Goal: Transaction & Acquisition: Book appointment/travel/reservation

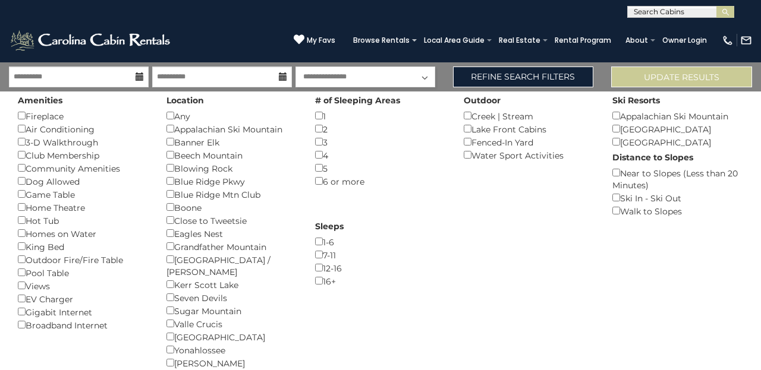
select select "*********"
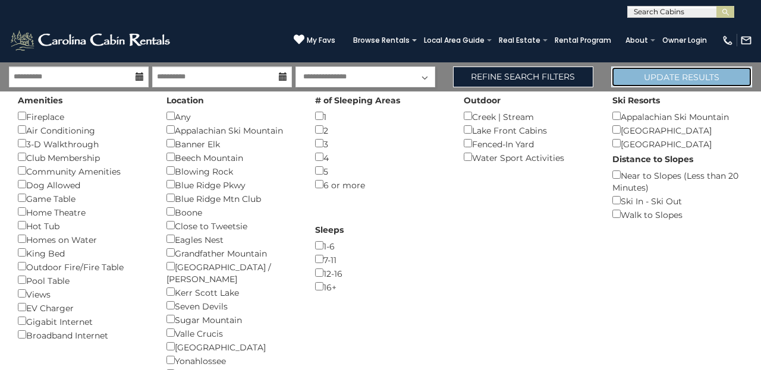
click at [661, 78] on button "Update Results" at bounding box center [681, 77] width 141 height 21
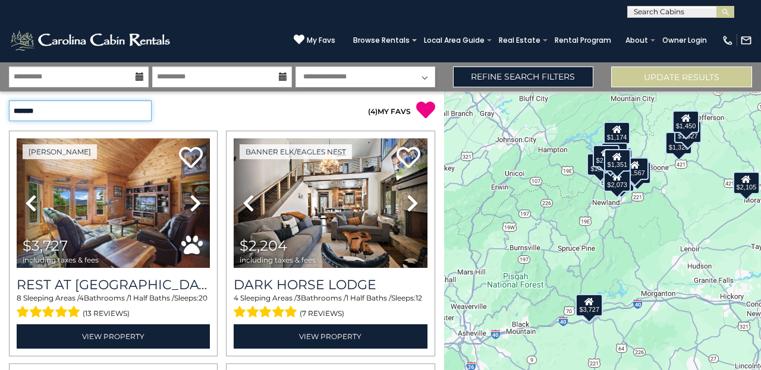
click at [137, 111] on select "**********" at bounding box center [80, 110] width 143 height 21
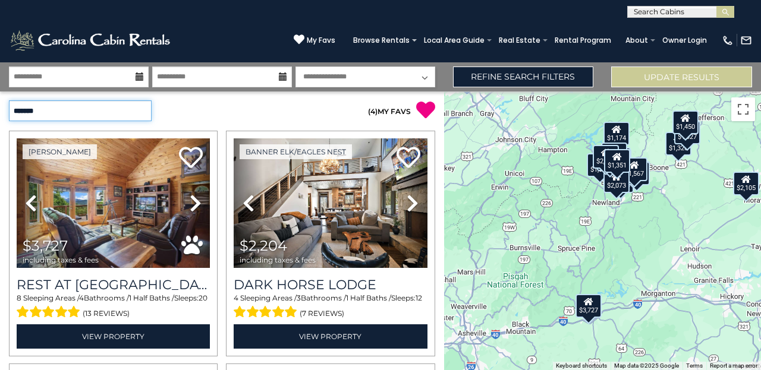
select select "*********"
click option "**********" at bounding box center [0, 0] width 0 height 0
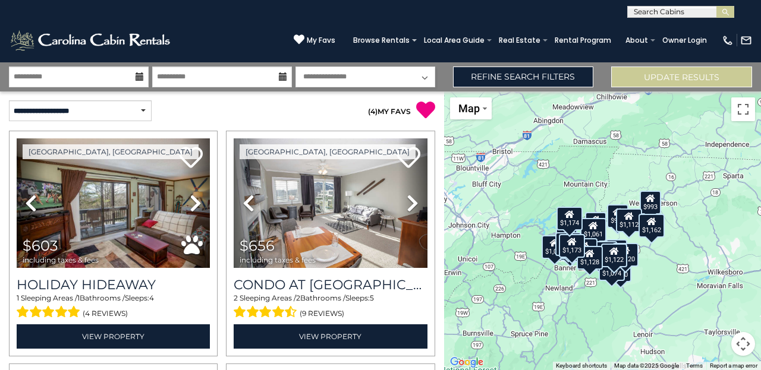
drag, startPoint x: 627, startPoint y: 218, endPoint x: 572, endPoint y: 313, distance: 109.7
click at [572, 313] on div "$603 $656 $793 $829 $847 $908 $930 $939 $970 $974 $980 $981 $993 $999 $1,013 $1…" at bounding box center [602, 231] width 317 height 279
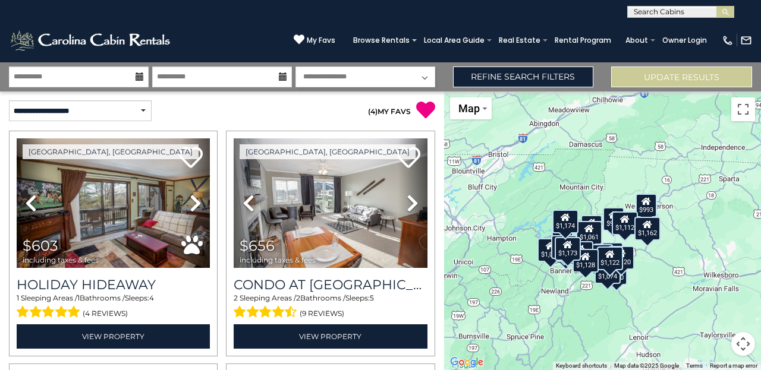
click at [747, 345] on button "Map camera controls" at bounding box center [743, 344] width 24 height 24
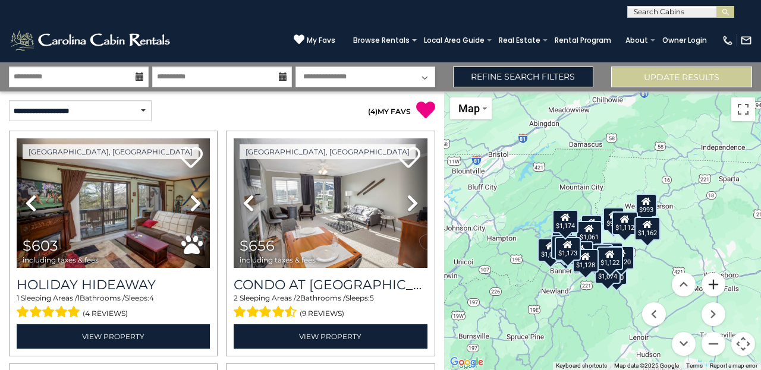
click at [715, 288] on button "Zoom in" at bounding box center [713, 285] width 24 height 24
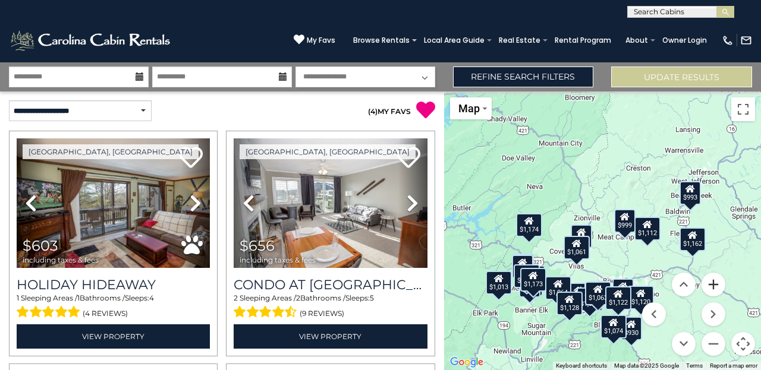
click at [715, 288] on button "Zoom in" at bounding box center [713, 285] width 24 height 24
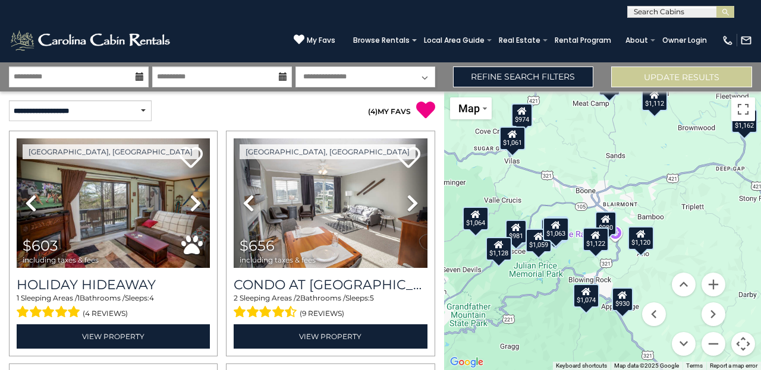
drag, startPoint x: 637, startPoint y: 261, endPoint x: 599, endPoint y: 119, distance: 146.7
click at [599, 119] on div "$603 $656 $793 $829 $847 $908 $930 $939 $970 $974 $980 $981 $993 $999 $1,013 $1…" at bounding box center [602, 231] width 317 height 279
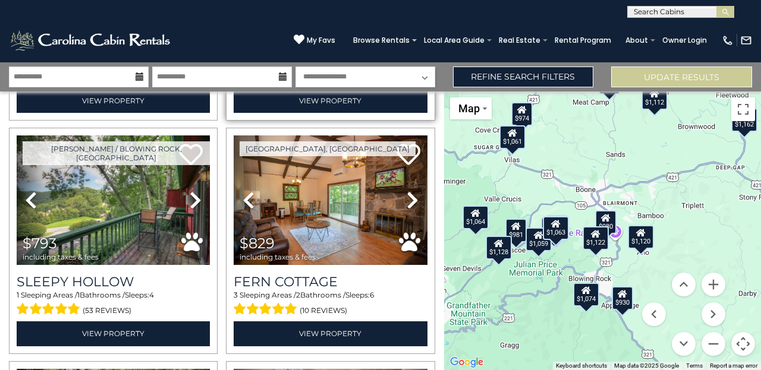
scroll to position [237, 0]
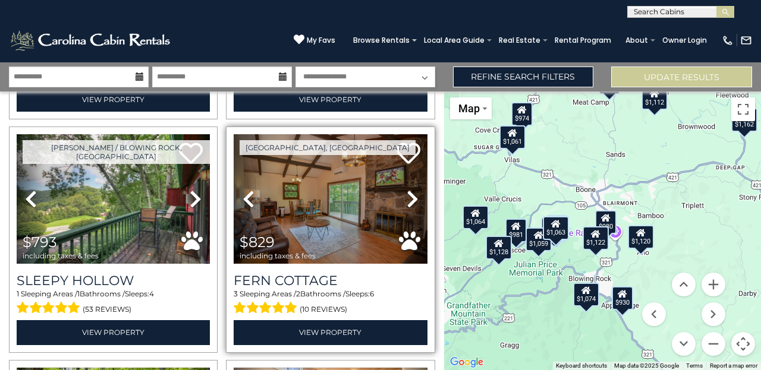
click at [411, 196] on icon at bounding box center [413, 199] width 12 height 19
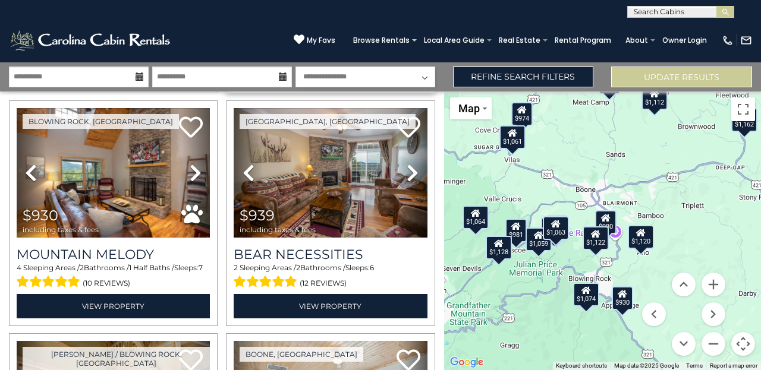
scroll to position [738, 0]
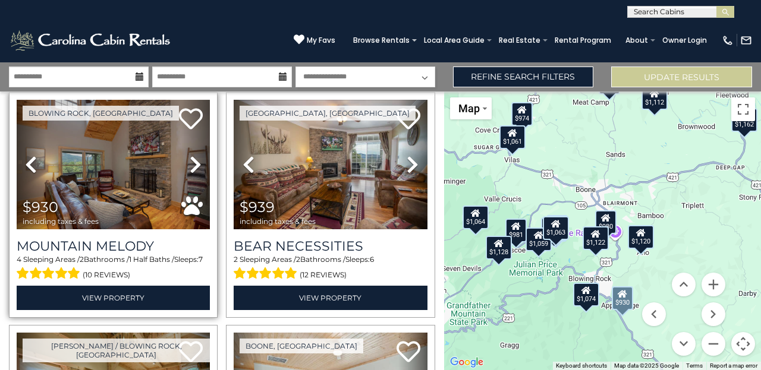
click at [195, 168] on icon at bounding box center [196, 164] width 12 height 19
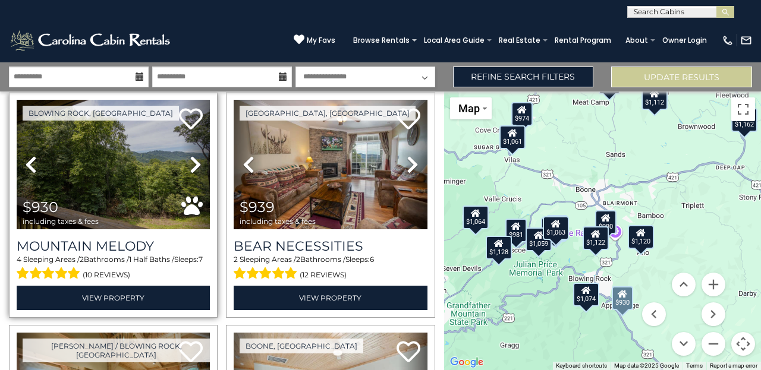
click at [195, 168] on icon at bounding box center [196, 164] width 12 height 19
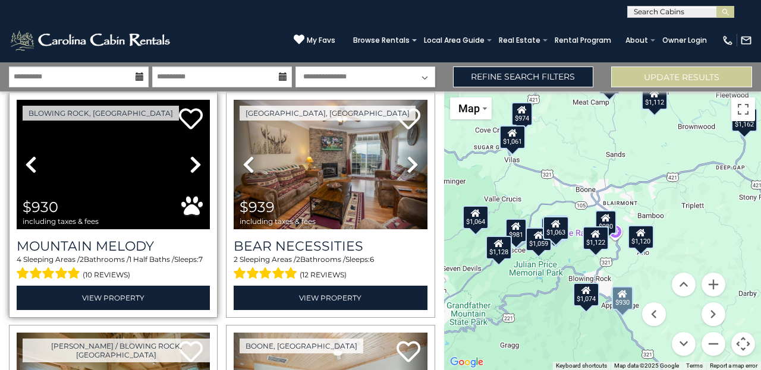
click at [195, 168] on icon at bounding box center [196, 164] width 12 height 19
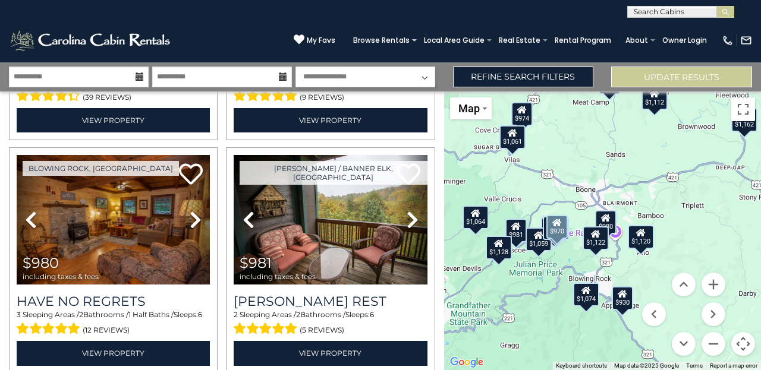
scroll to position [1154, 0]
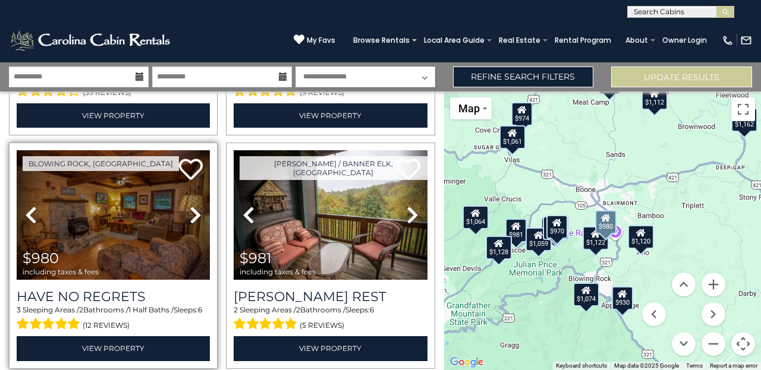
click at [190, 215] on icon at bounding box center [196, 215] width 12 height 19
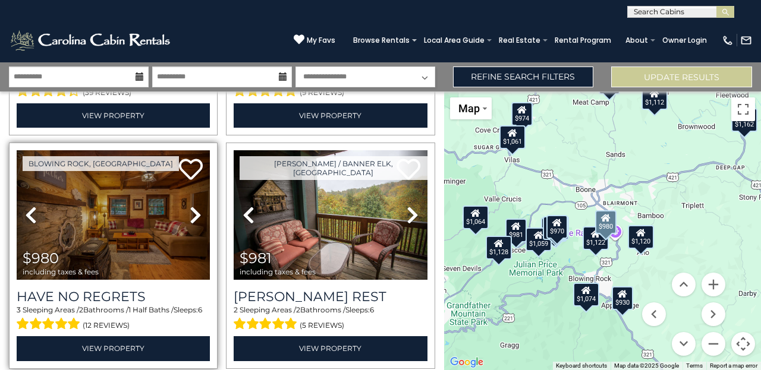
click at [190, 215] on icon at bounding box center [196, 215] width 12 height 19
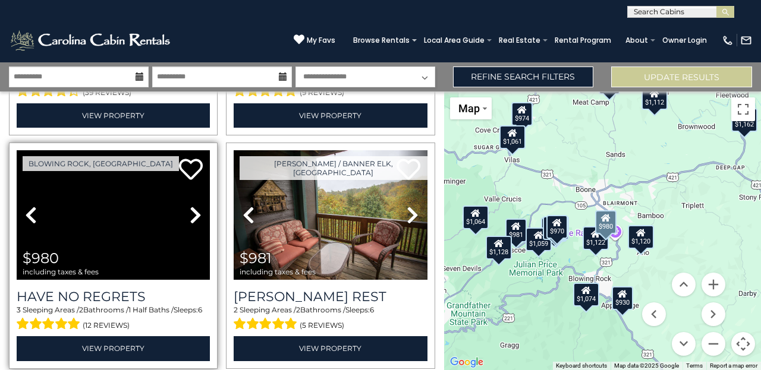
click at [190, 215] on icon at bounding box center [196, 215] width 12 height 19
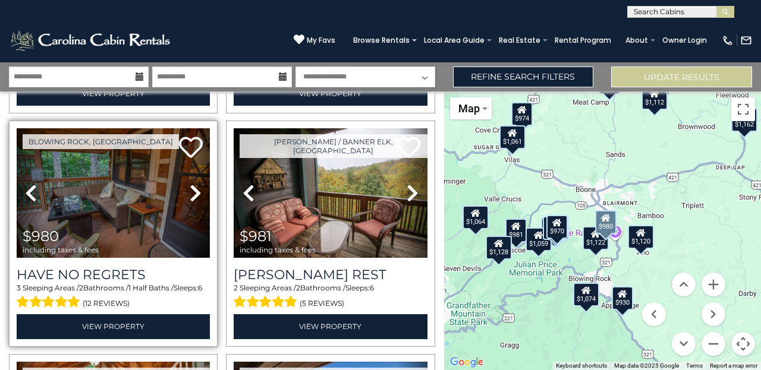
scroll to position [1174, 0]
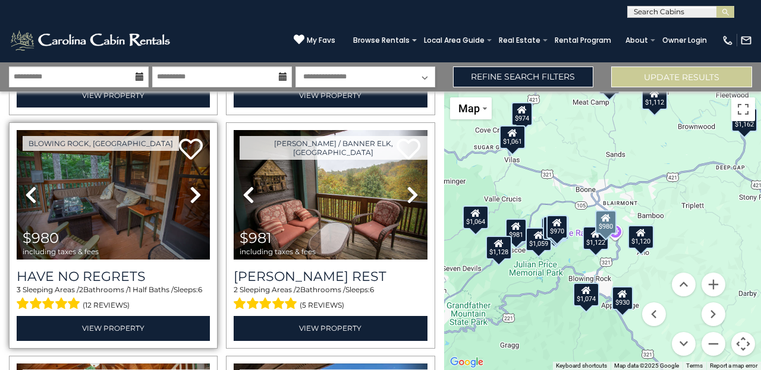
click at [197, 203] on icon at bounding box center [196, 194] width 12 height 19
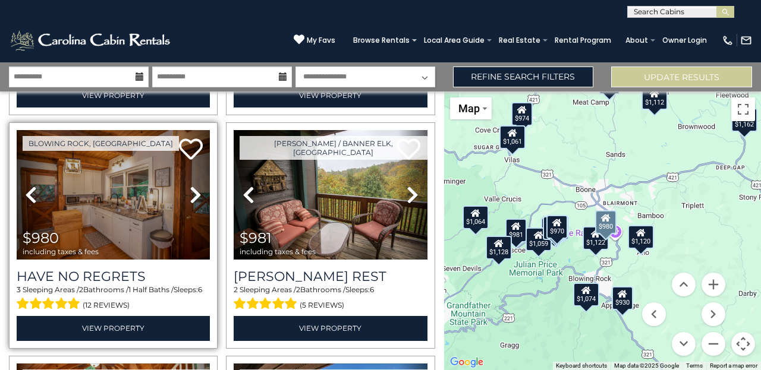
click at [197, 203] on icon at bounding box center [196, 194] width 12 height 19
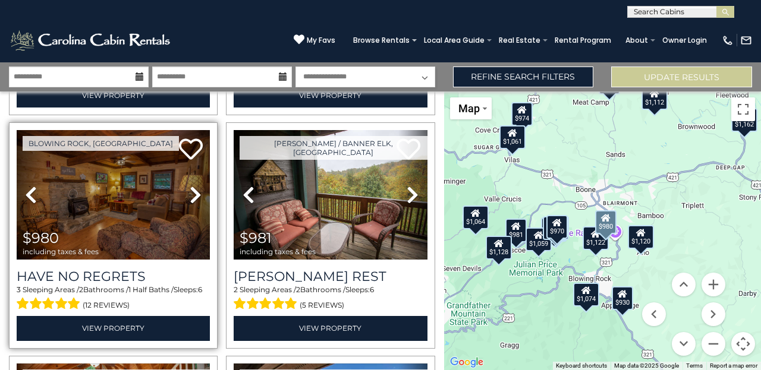
click at [197, 203] on icon at bounding box center [196, 194] width 12 height 19
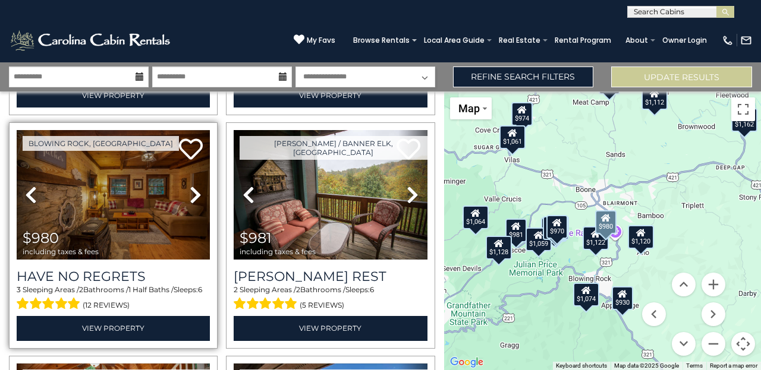
click at [196, 197] on icon at bounding box center [196, 194] width 12 height 19
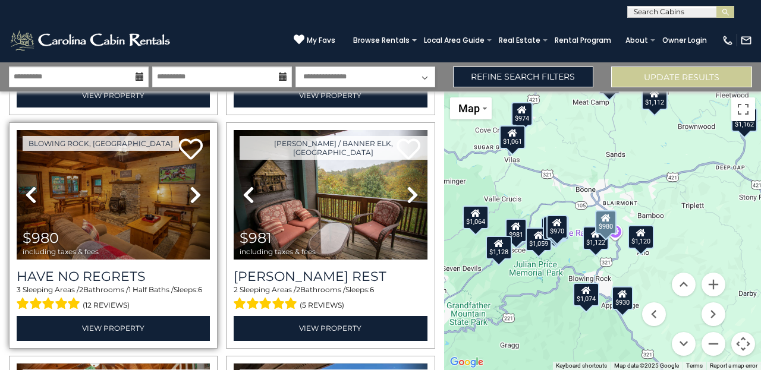
click at [196, 197] on icon at bounding box center [196, 194] width 12 height 19
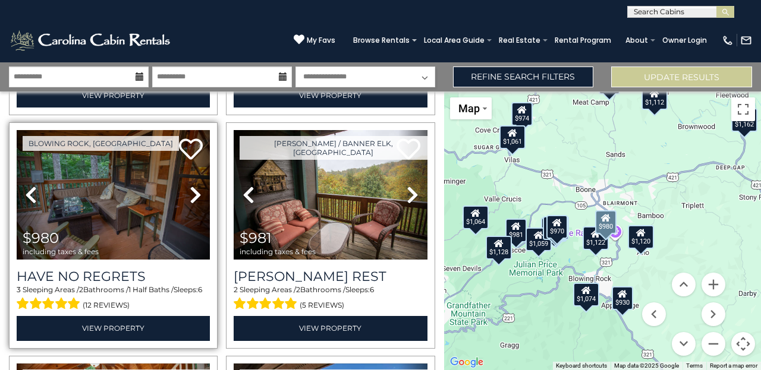
click at [196, 197] on icon at bounding box center [196, 194] width 12 height 19
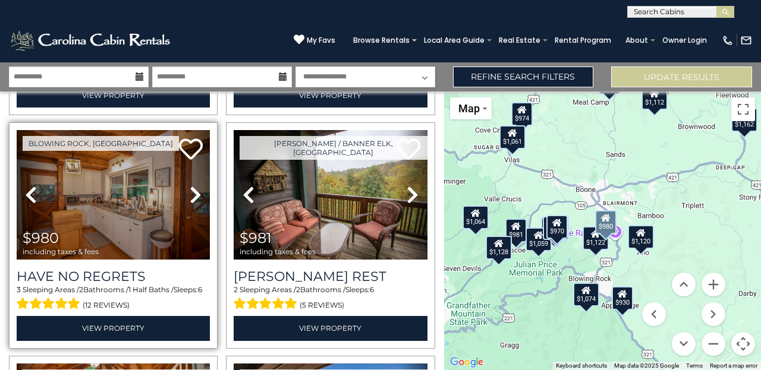
click at [196, 197] on icon at bounding box center [196, 194] width 12 height 19
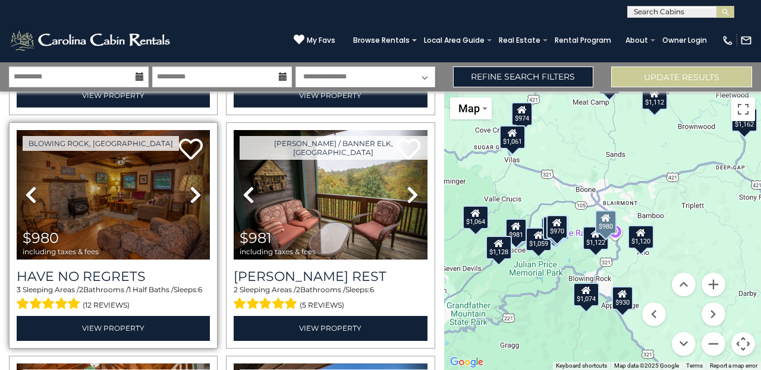
click at [196, 197] on icon at bounding box center [196, 194] width 12 height 19
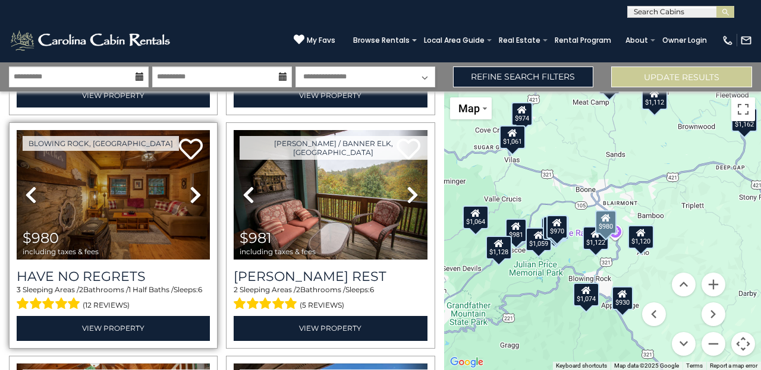
click at [196, 197] on icon at bounding box center [196, 194] width 12 height 19
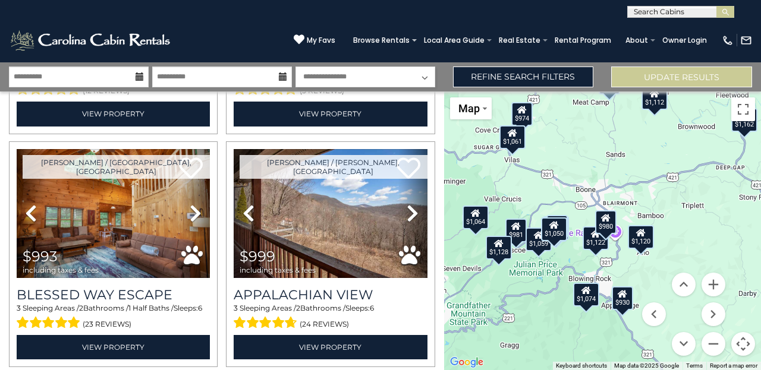
scroll to position [1388, 0]
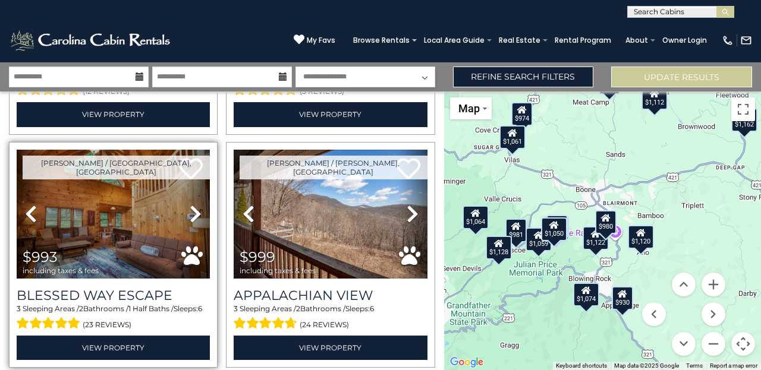
click at [193, 217] on icon at bounding box center [196, 214] width 12 height 19
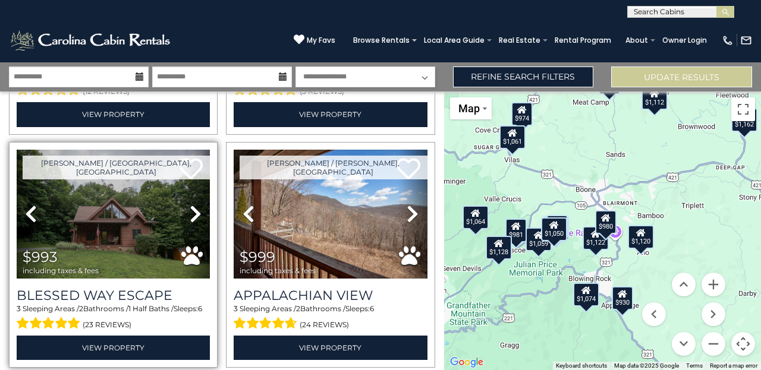
click at [193, 217] on icon at bounding box center [196, 214] width 12 height 19
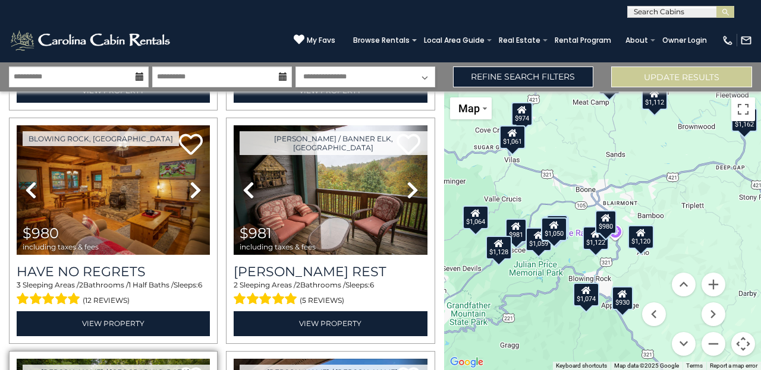
scroll to position [1167, 0]
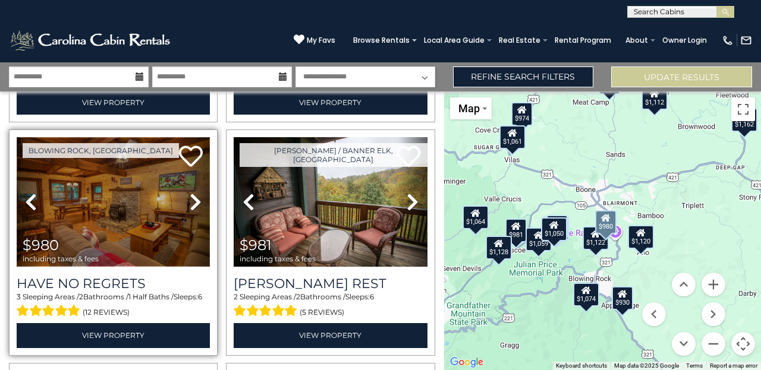
click at [130, 197] on img at bounding box center [113, 202] width 193 height 130
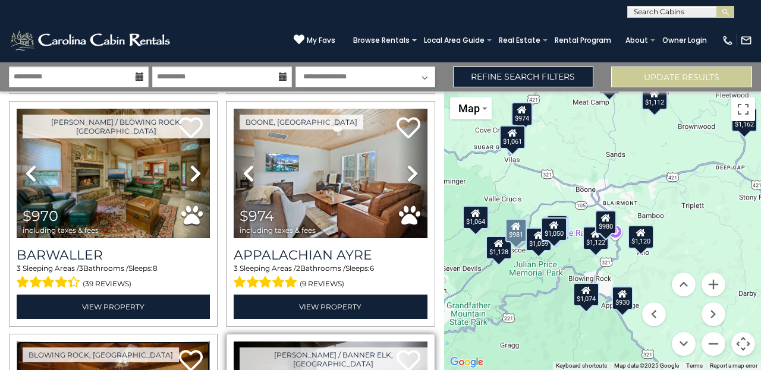
scroll to position [960, 0]
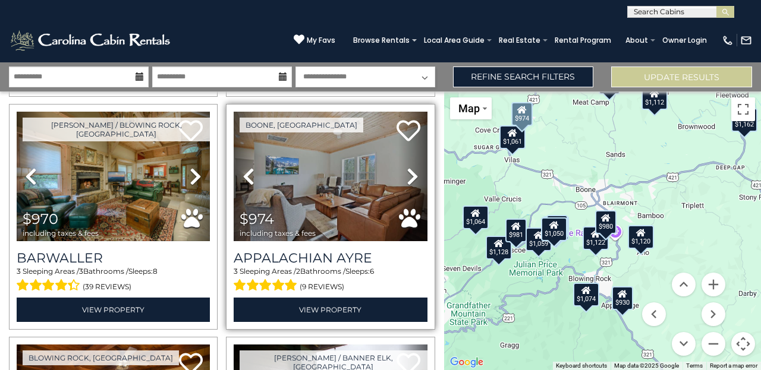
click at [413, 180] on icon at bounding box center [413, 176] width 12 height 19
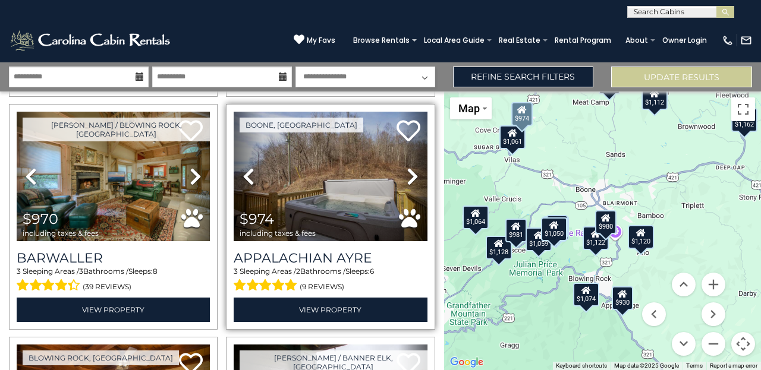
click at [413, 180] on icon at bounding box center [413, 176] width 12 height 19
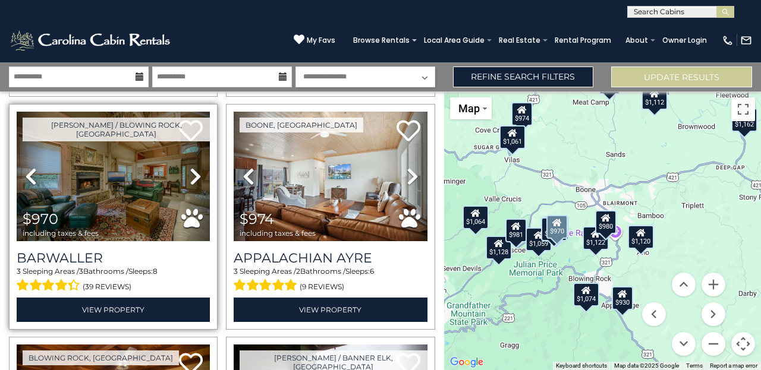
click at [192, 177] on icon at bounding box center [196, 176] width 12 height 19
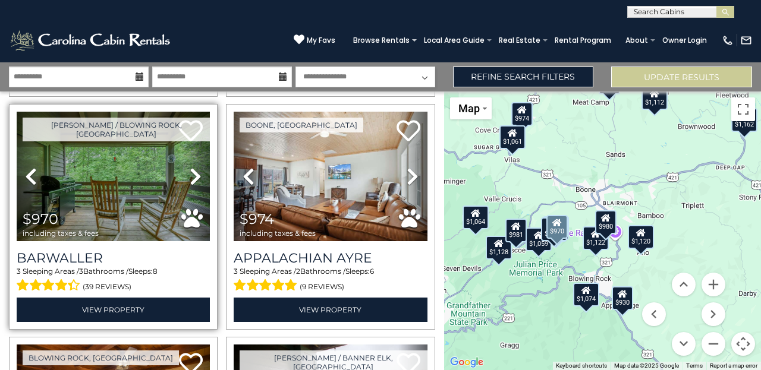
click at [192, 177] on icon at bounding box center [196, 176] width 12 height 19
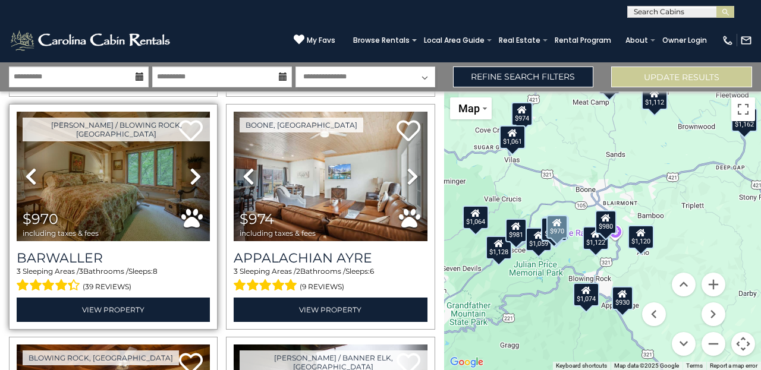
click at [192, 177] on icon at bounding box center [196, 176] width 12 height 19
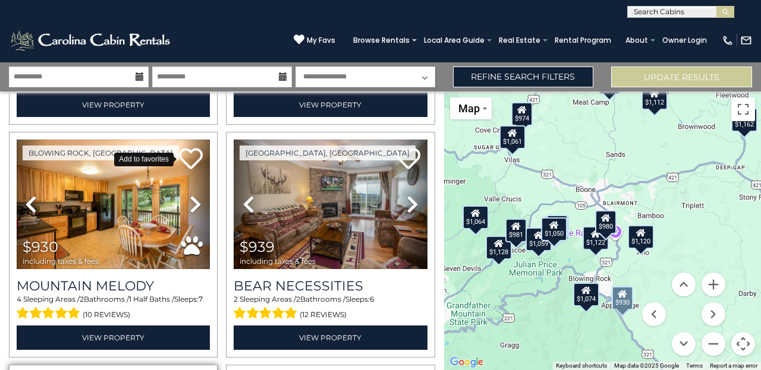
scroll to position [704, 0]
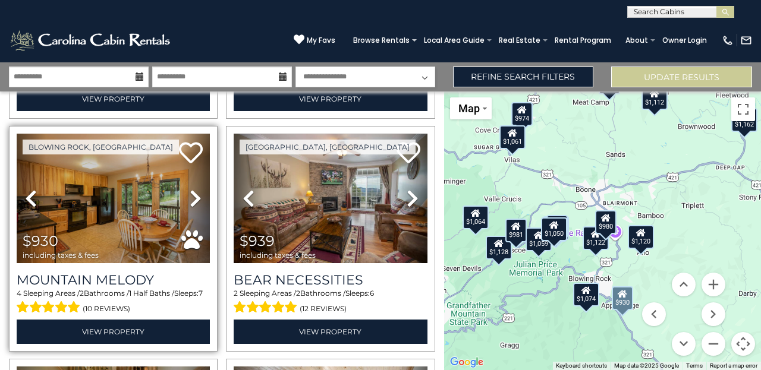
click at [193, 196] on icon at bounding box center [196, 198] width 12 height 19
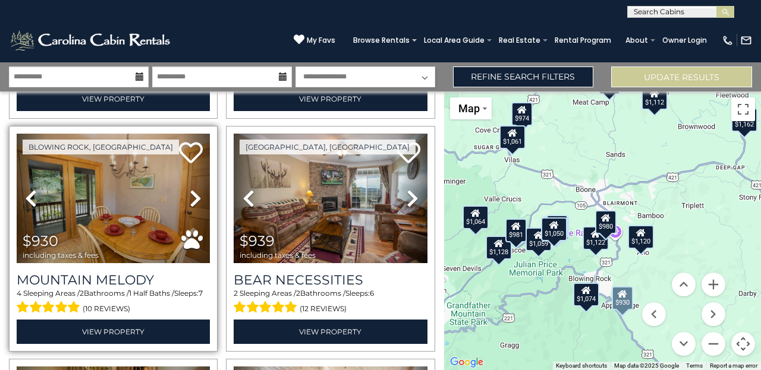
click at [193, 196] on icon at bounding box center [196, 198] width 12 height 19
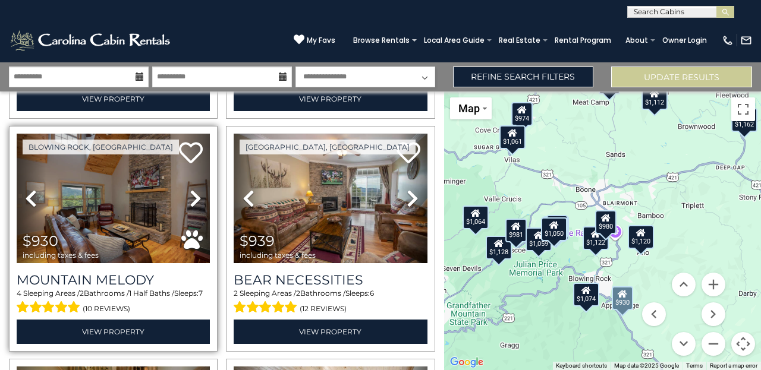
click at [193, 196] on icon at bounding box center [196, 198] width 12 height 19
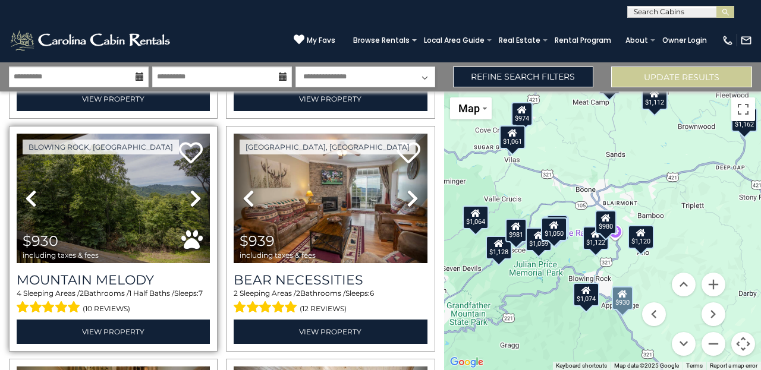
click at [193, 196] on icon at bounding box center [196, 198] width 12 height 19
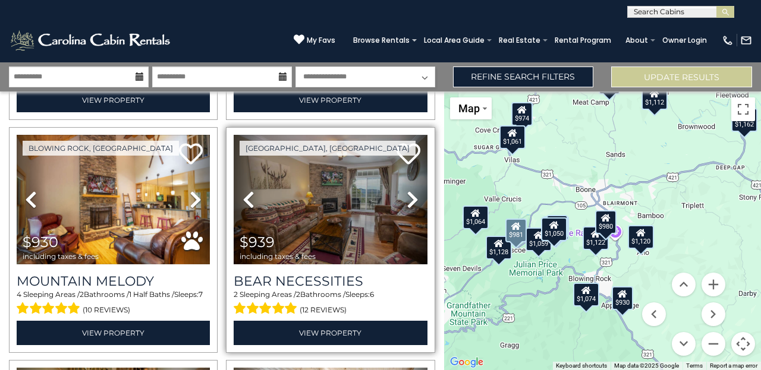
scroll to position [697, 0]
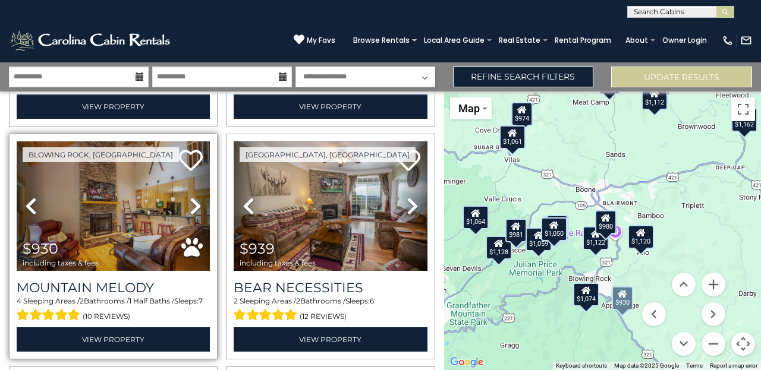
click at [201, 205] on icon at bounding box center [196, 206] width 12 height 19
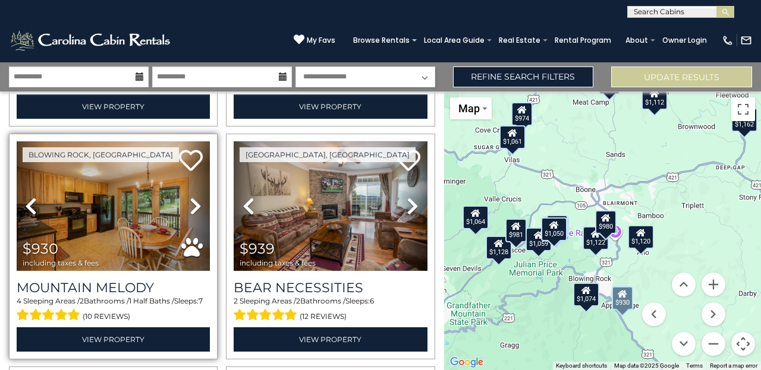
click at [201, 205] on icon at bounding box center [196, 206] width 12 height 19
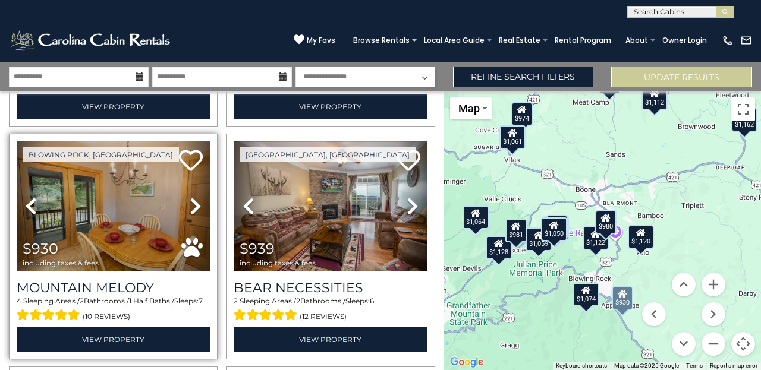
click at [201, 205] on icon at bounding box center [196, 206] width 12 height 19
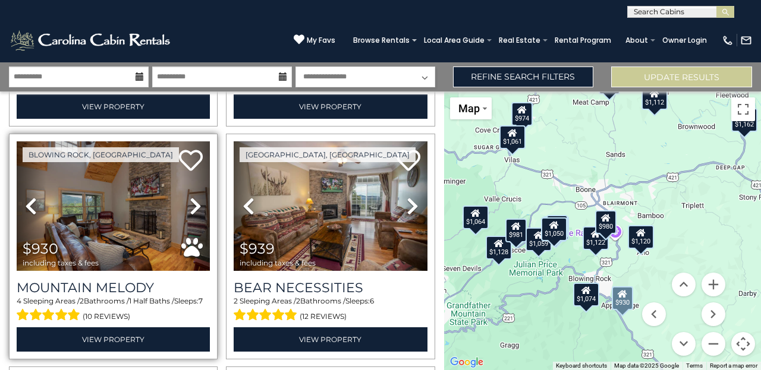
click at [201, 205] on icon at bounding box center [196, 206] width 12 height 19
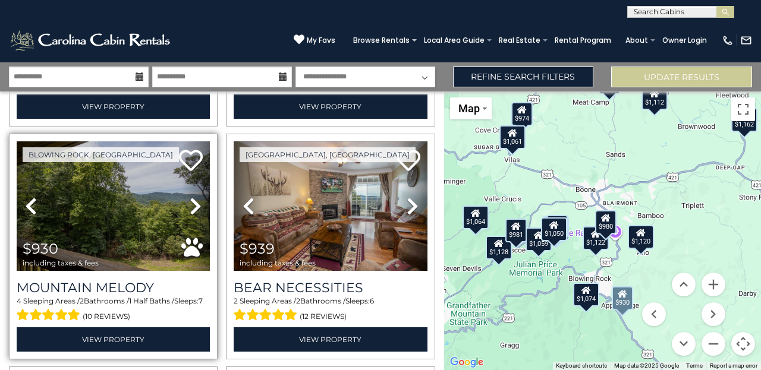
click at [194, 203] on icon at bounding box center [196, 206] width 12 height 19
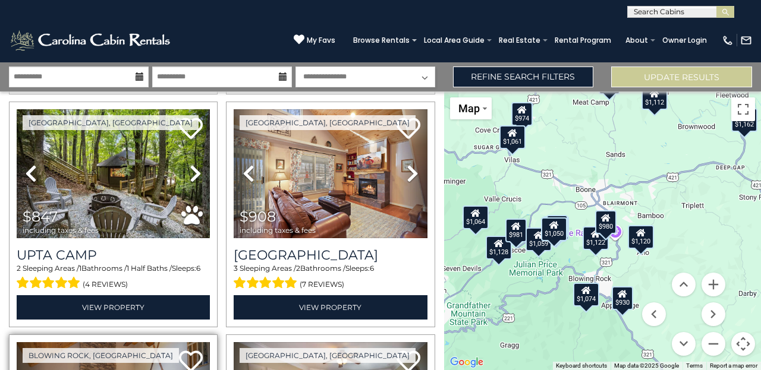
scroll to position [464, 0]
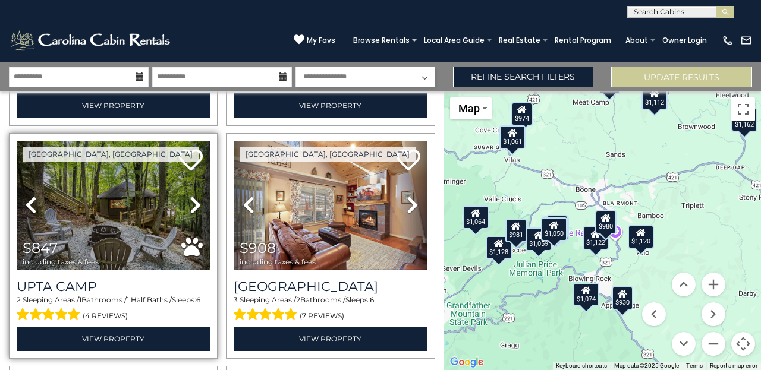
click at [198, 205] on icon at bounding box center [196, 205] width 12 height 19
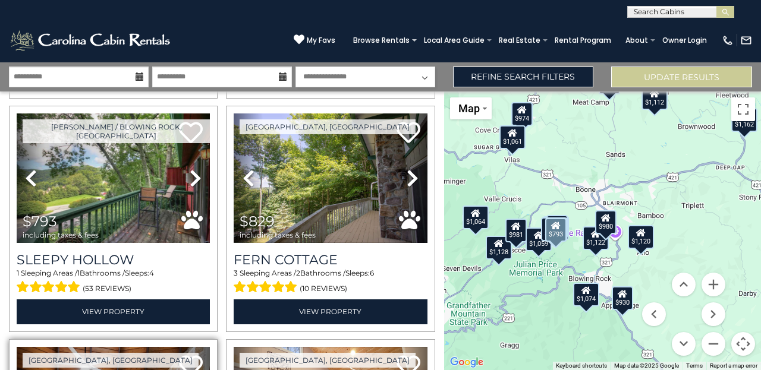
scroll to position [253, 0]
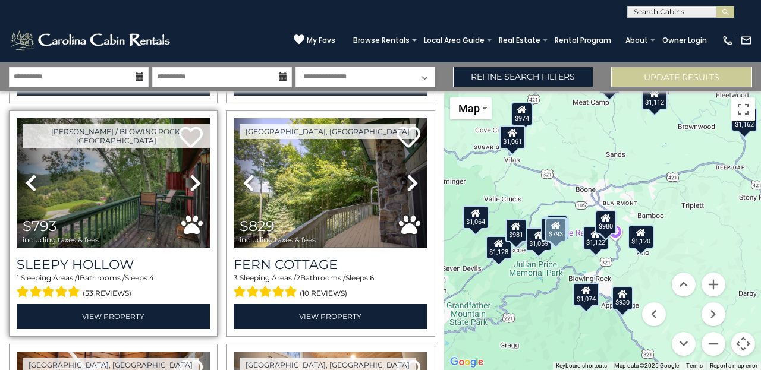
click at [193, 183] on icon at bounding box center [196, 183] width 12 height 19
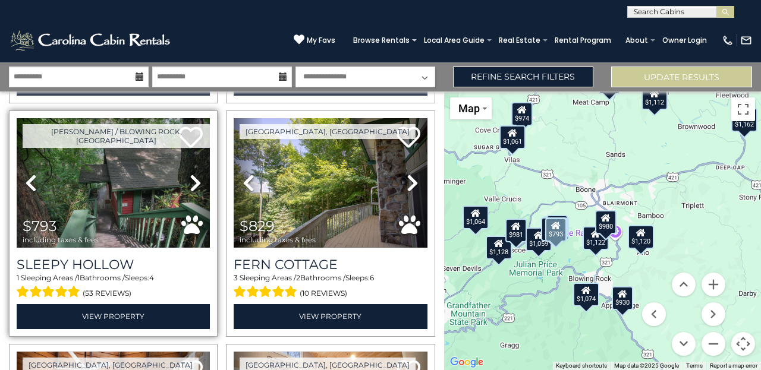
click at [193, 183] on icon at bounding box center [196, 183] width 12 height 19
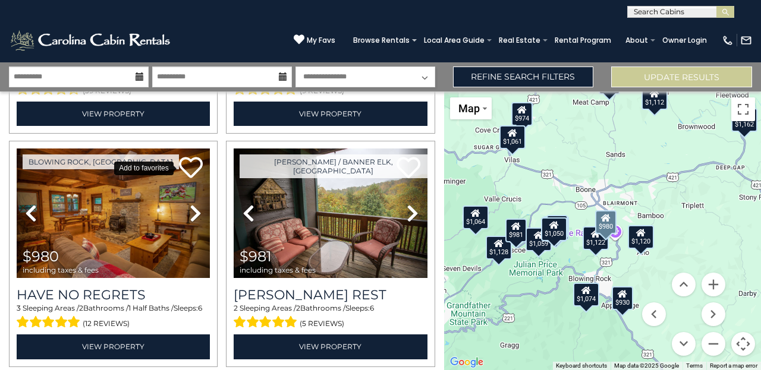
scroll to position [1157, 0]
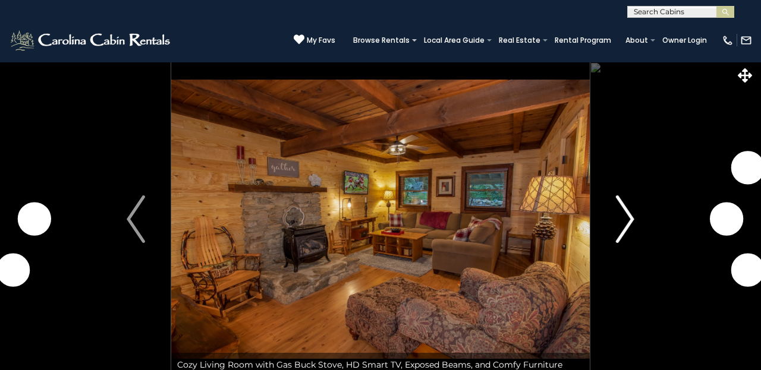
click at [627, 216] on img "Next" at bounding box center [625, 220] width 18 height 48
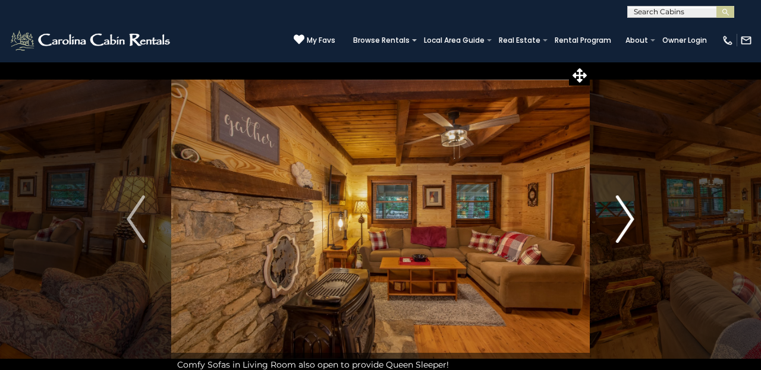
click at [627, 216] on img "Next" at bounding box center [625, 220] width 18 height 48
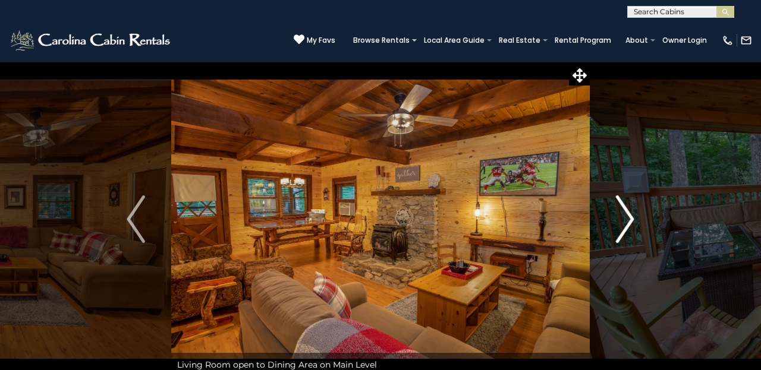
click at [627, 216] on img "Next" at bounding box center [625, 220] width 18 height 48
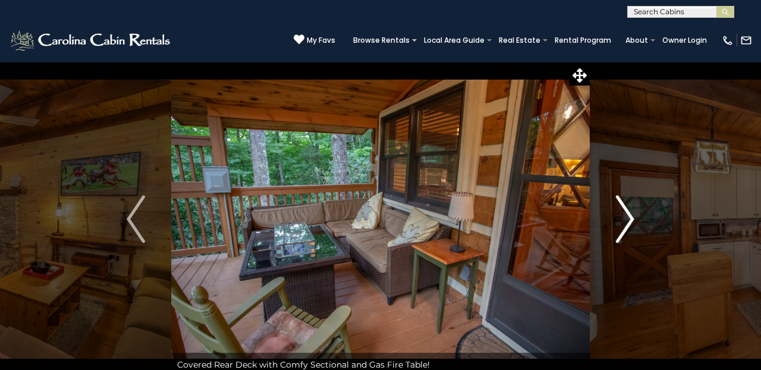
click at [627, 216] on img "Next" at bounding box center [625, 220] width 18 height 48
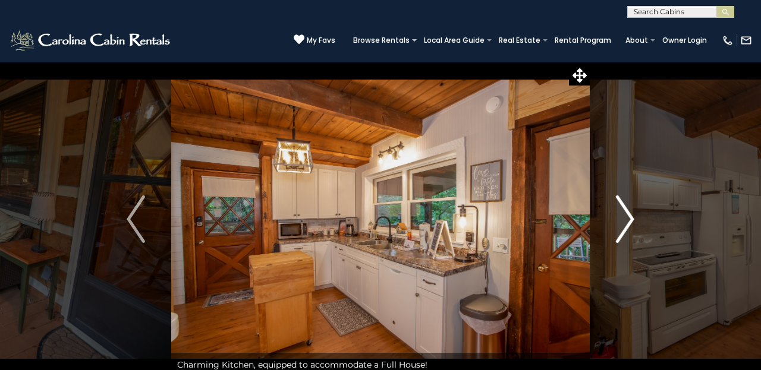
click at [627, 216] on img "Next" at bounding box center [625, 220] width 18 height 48
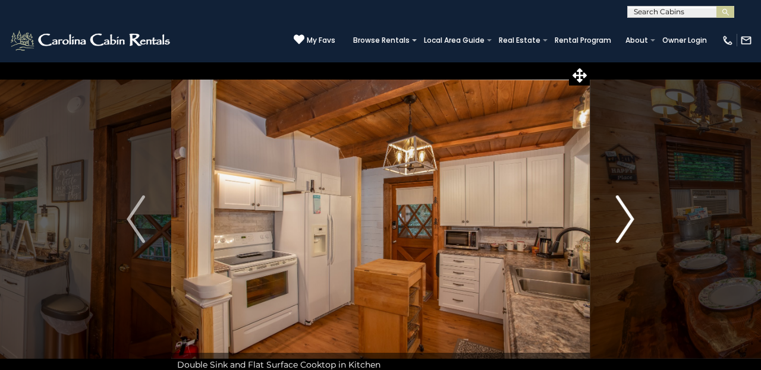
click at [627, 216] on img "Next" at bounding box center [625, 220] width 18 height 48
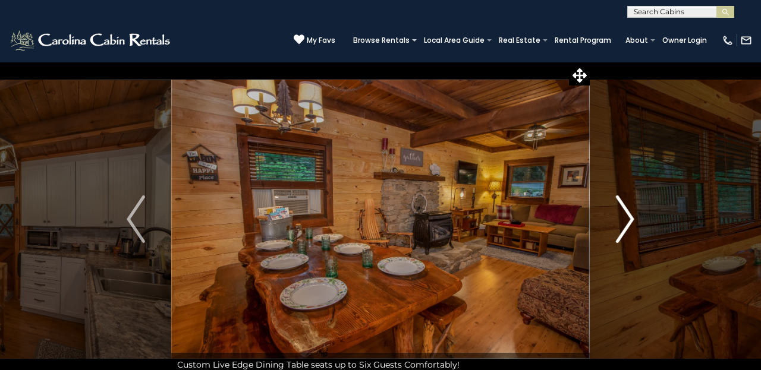
click at [627, 216] on img "Next" at bounding box center [625, 220] width 18 height 48
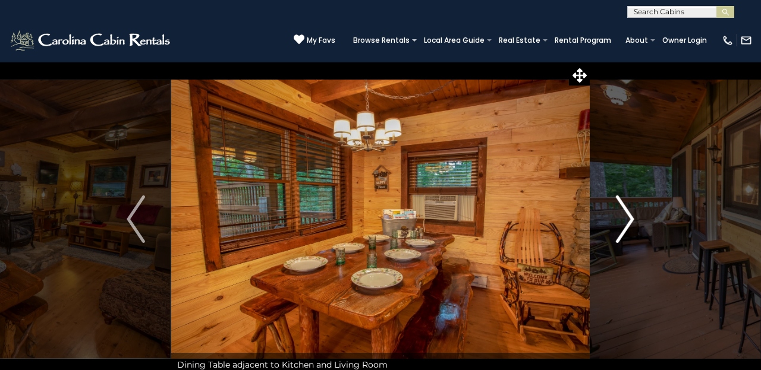
click at [627, 216] on img "Next" at bounding box center [625, 220] width 18 height 48
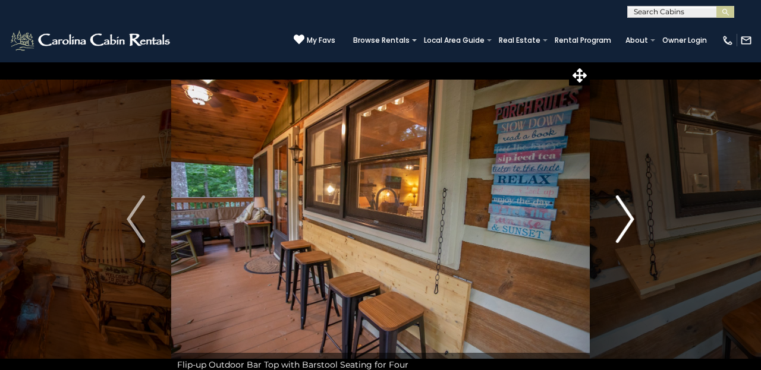
click at [627, 216] on img "Next" at bounding box center [625, 220] width 18 height 48
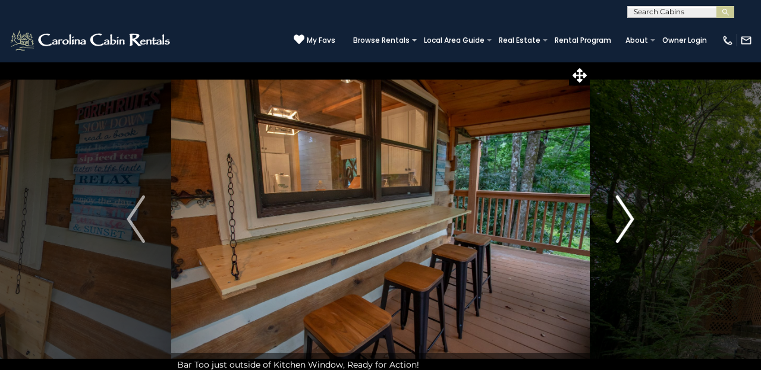
click at [627, 216] on img "Next" at bounding box center [625, 220] width 18 height 48
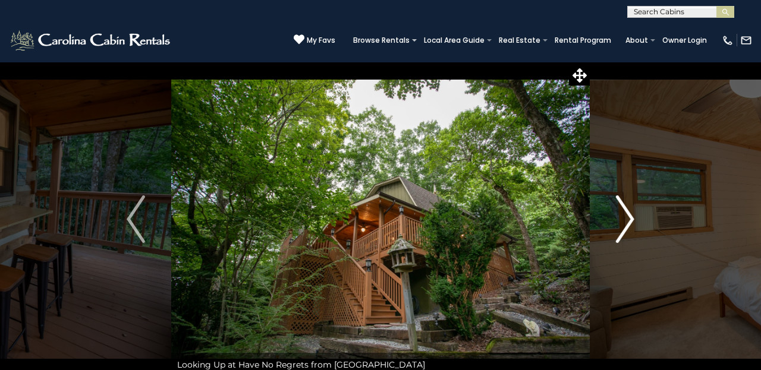
click at [627, 216] on img "Next" at bounding box center [625, 220] width 18 height 48
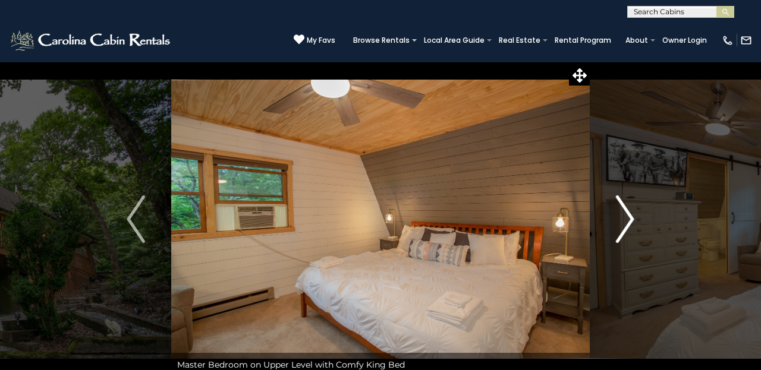
click at [627, 216] on img "Next" at bounding box center [625, 220] width 18 height 48
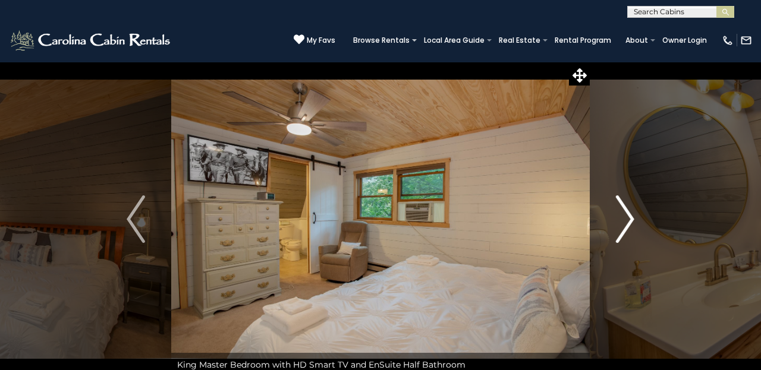
click at [627, 216] on img "Next" at bounding box center [625, 220] width 18 height 48
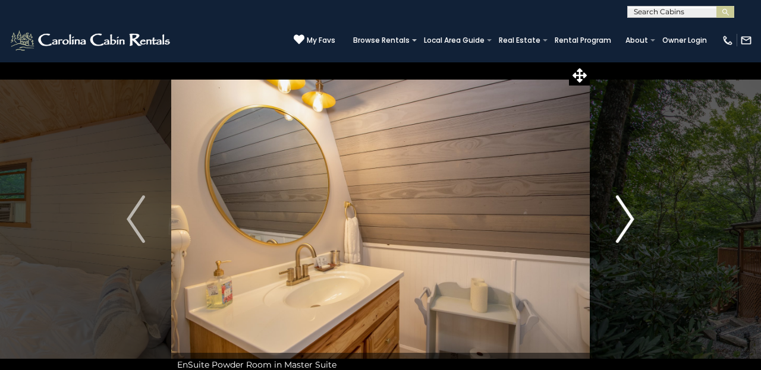
click at [627, 216] on img "Next" at bounding box center [625, 220] width 18 height 48
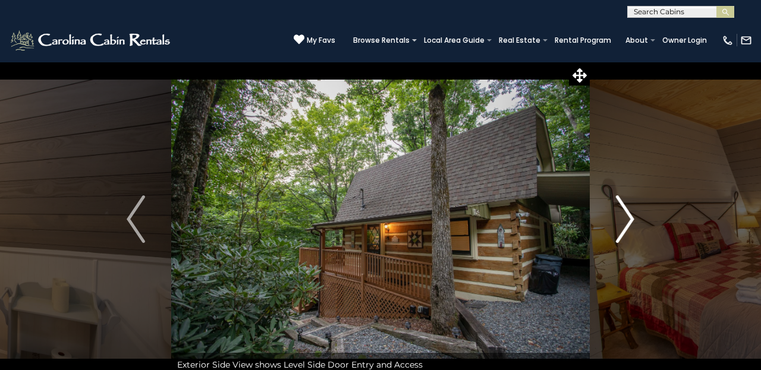
click at [627, 216] on img "Next" at bounding box center [625, 220] width 18 height 48
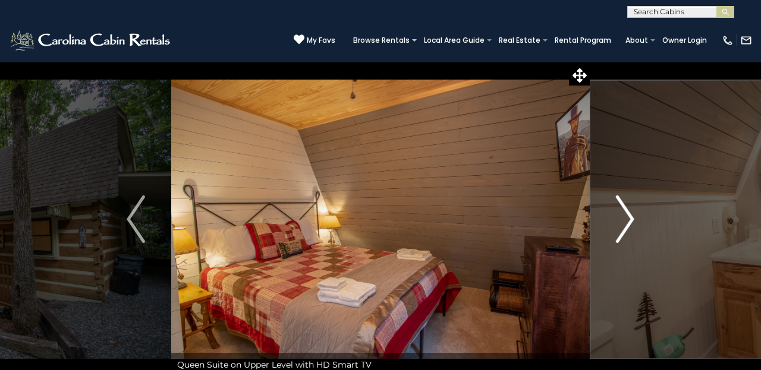
click at [627, 216] on img "Next" at bounding box center [625, 220] width 18 height 48
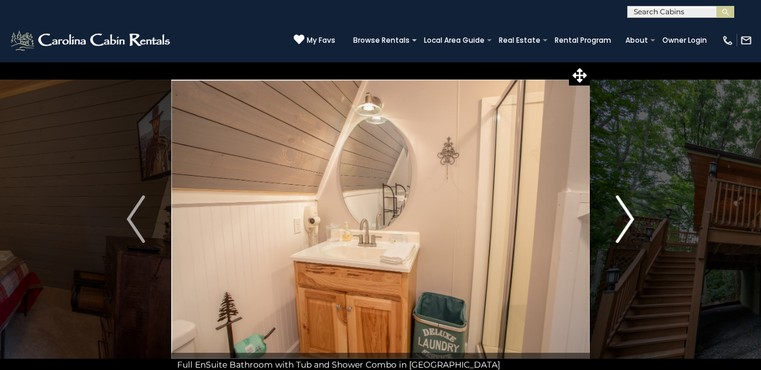
click at [627, 216] on img "Next" at bounding box center [625, 220] width 18 height 48
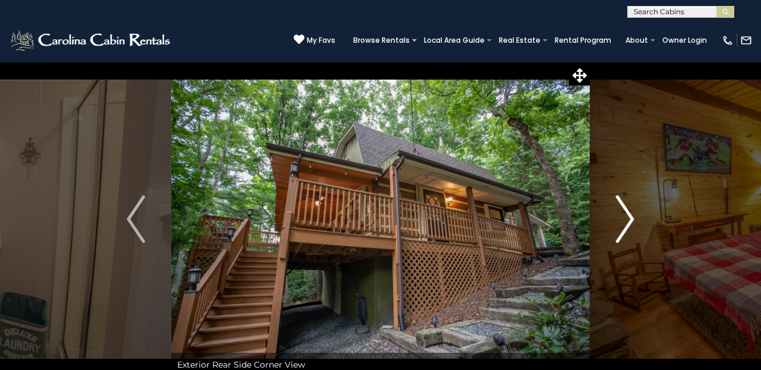
click at [627, 216] on img "Next" at bounding box center [625, 220] width 18 height 48
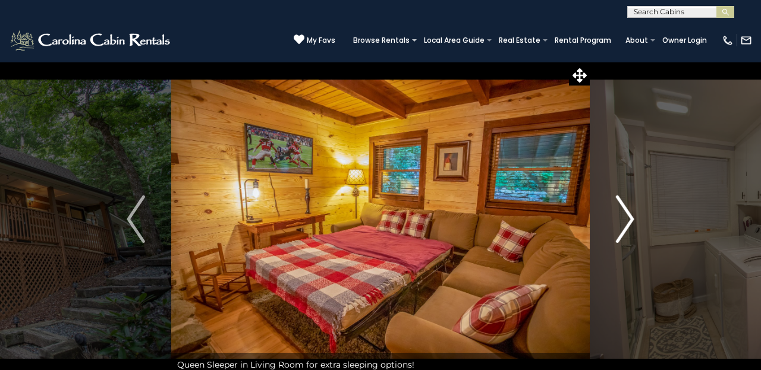
click at [627, 216] on img "Next" at bounding box center [625, 220] width 18 height 48
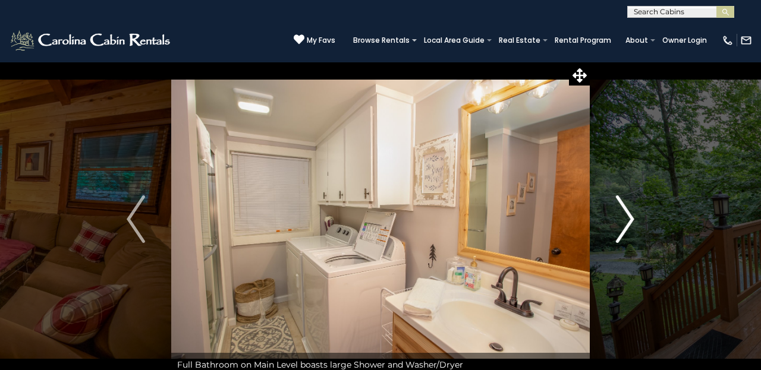
click at [627, 216] on img "Next" at bounding box center [625, 220] width 18 height 48
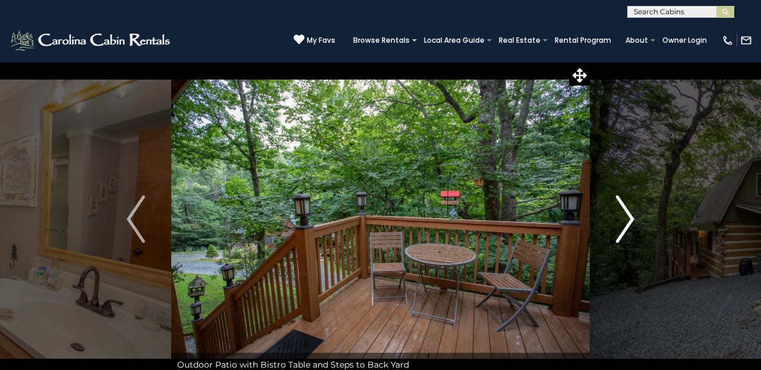
click at [627, 216] on img "Next" at bounding box center [625, 220] width 18 height 48
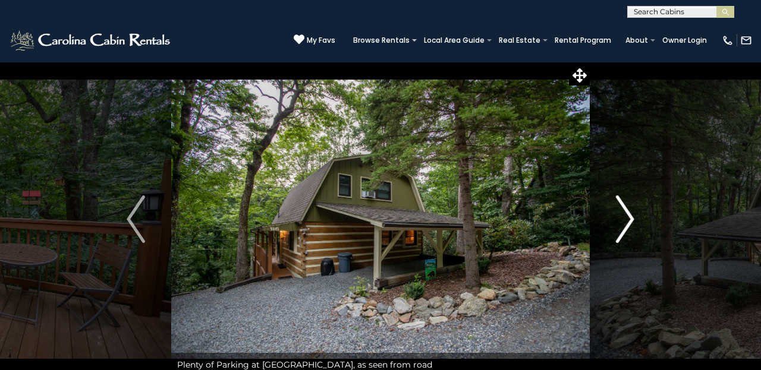
click at [627, 216] on img "Next" at bounding box center [625, 220] width 18 height 48
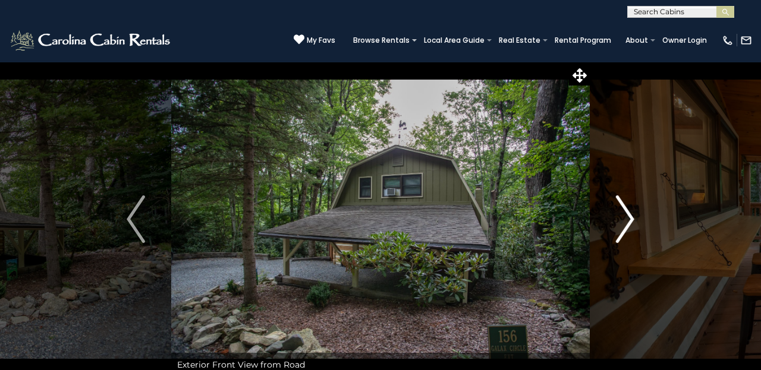
click at [627, 216] on img "Next" at bounding box center [625, 220] width 18 height 48
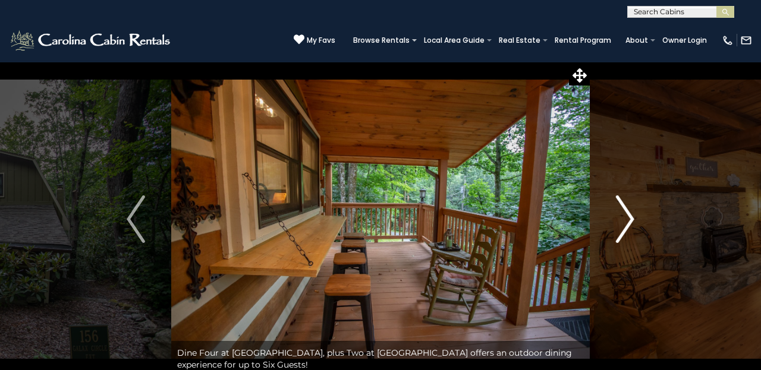
click at [627, 216] on img "Next" at bounding box center [625, 220] width 18 height 48
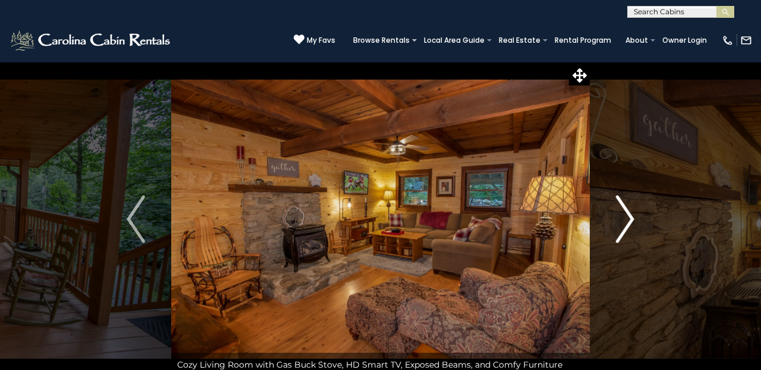
click at [627, 216] on img "Next" at bounding box center [625, 220] width 18 height 48
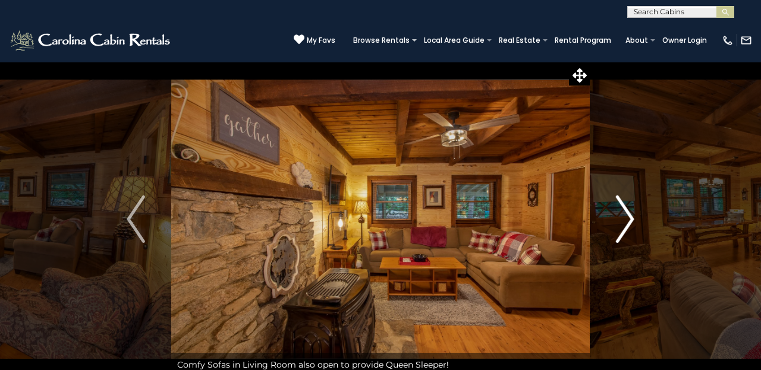
click at [627, 216] on img "Next" at bounding box center [625, 220] width 18 height 48
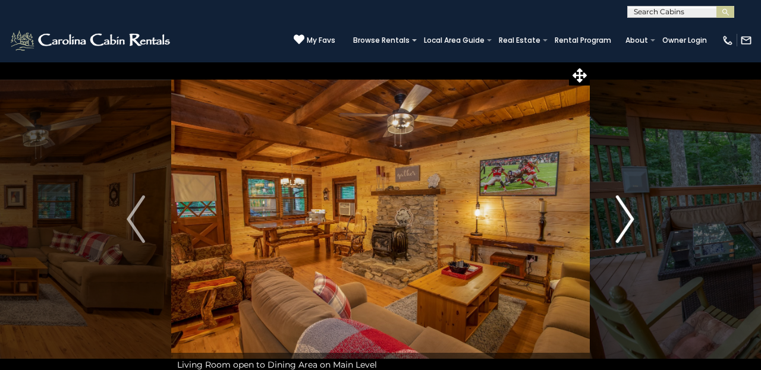
click at [627, 216] on img "Next" at bounding box center [625, 220] width 18 height 48
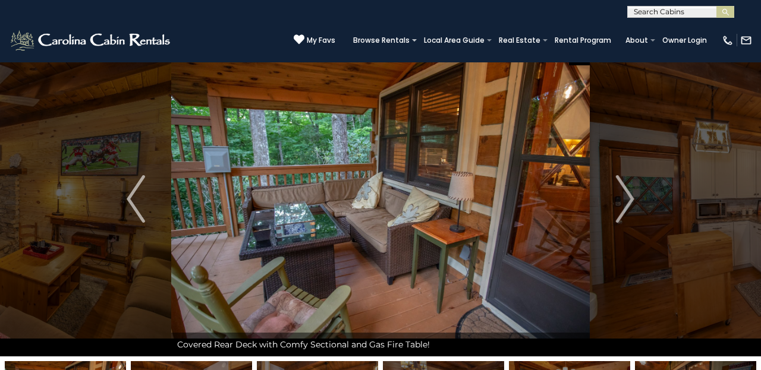
scroll to position [18, 0]
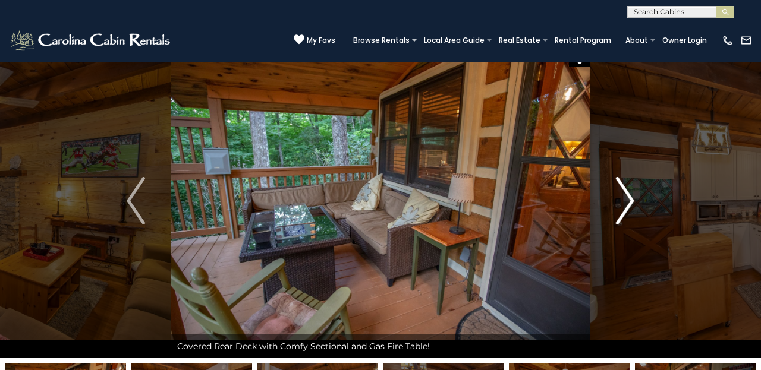
click at [626, 200] on img "Next" at bounding box center [625, 201] width 18 height 48
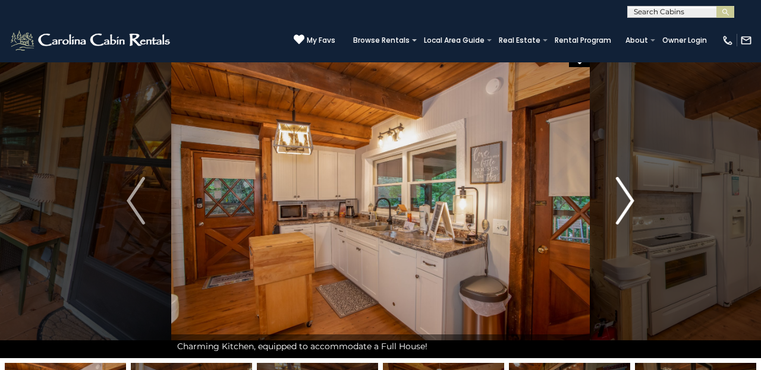
click at [626, 200] on img "Next" at bounding box center [625, 201] width 18 height 48
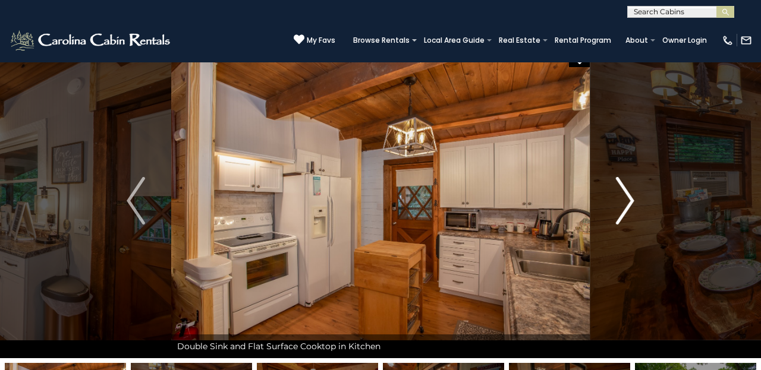
click at [626, 200] on img "Next" at bounding box center [625, 201] width 18 height 48
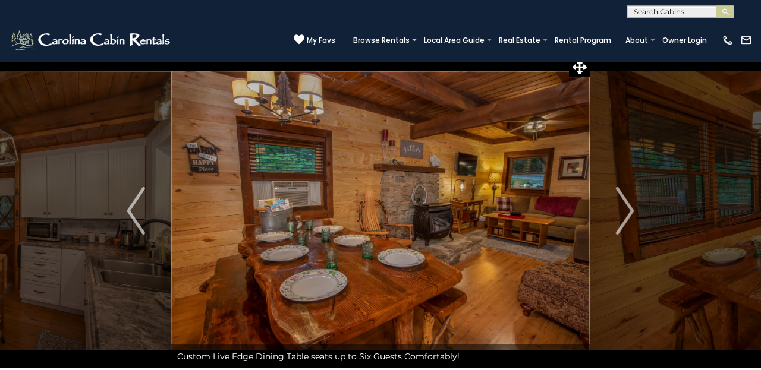
scroll to position [0, 0]
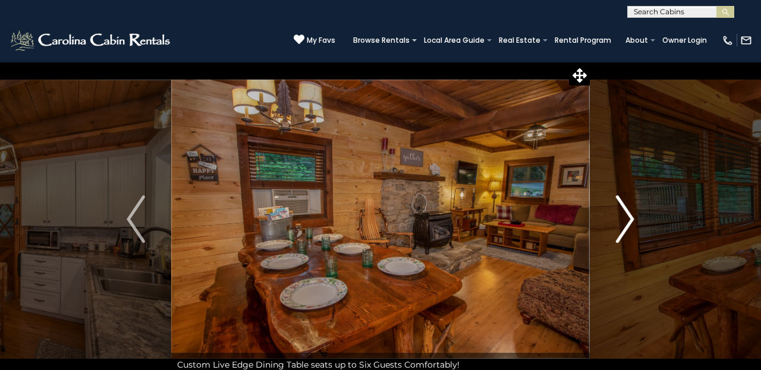
click at [634, 215] on img "Next" at bounding box center [625, 220] width 18 height 48
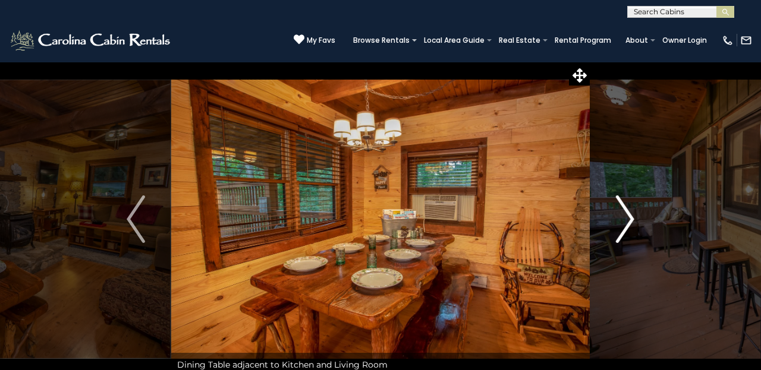
click at [634, 215] on img "Next" at bounding box center [625, 220] width 18 height 48
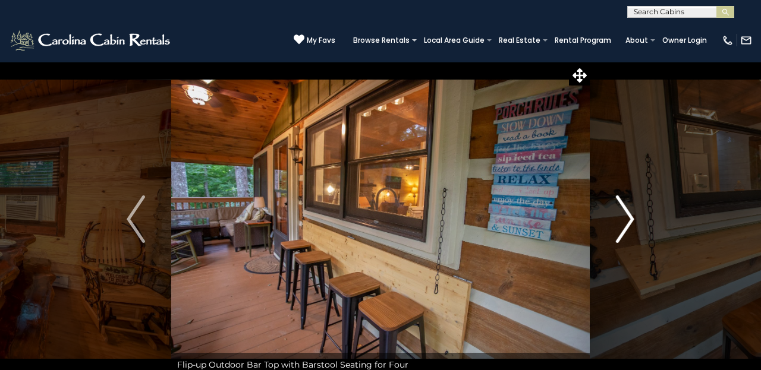
click at [634, 215] on img "Next" at bounding box center [625, 220] width 18 height 48
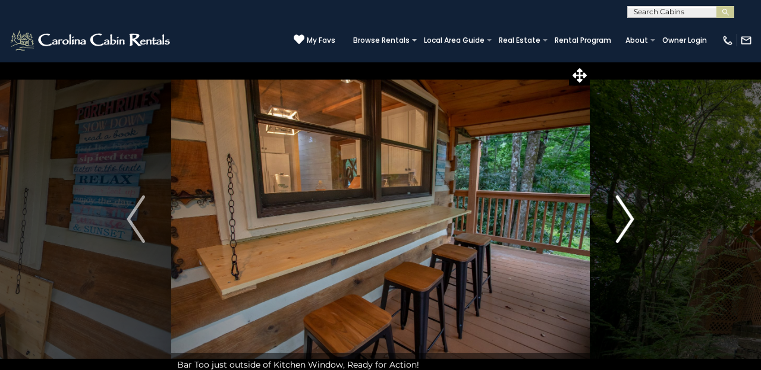
click at [634, 215] on img "Next" at bounding box center [625, 220] width 18 height 48
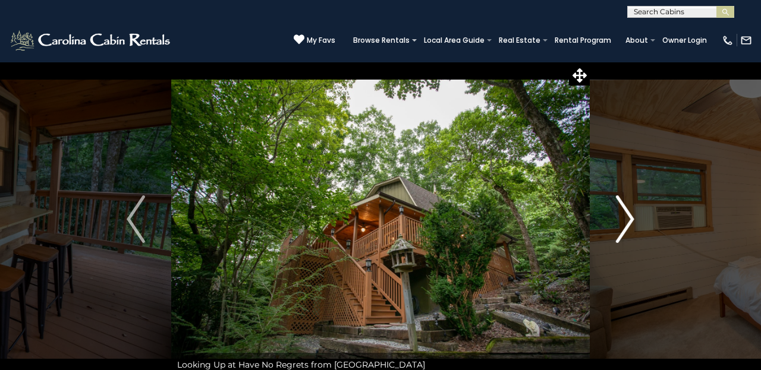
click at [634, 215] on img "Next" at bounding box center [625, 220] width 18 height 48
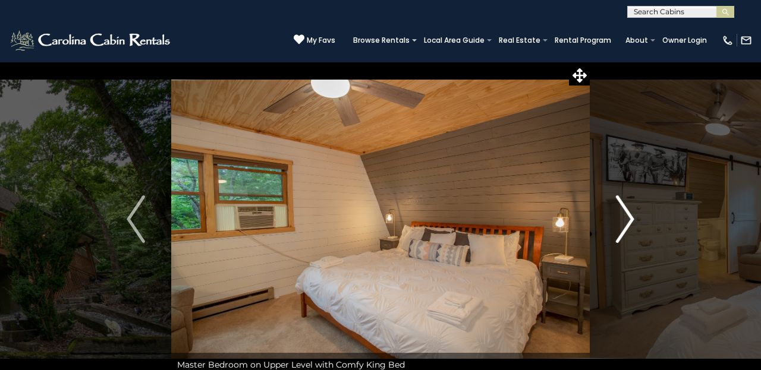
click at [634, 215] on img "Next" at bounding box center [625, 220] width 18 height 48
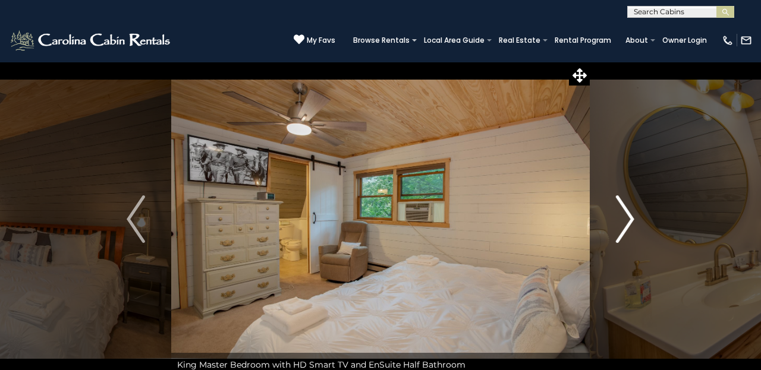
click at [634, 215] on img "Next" at bounding box center [625, 220] width 18 height 48
